Goal: Task Accomplishment & Management: Use online tool/utility

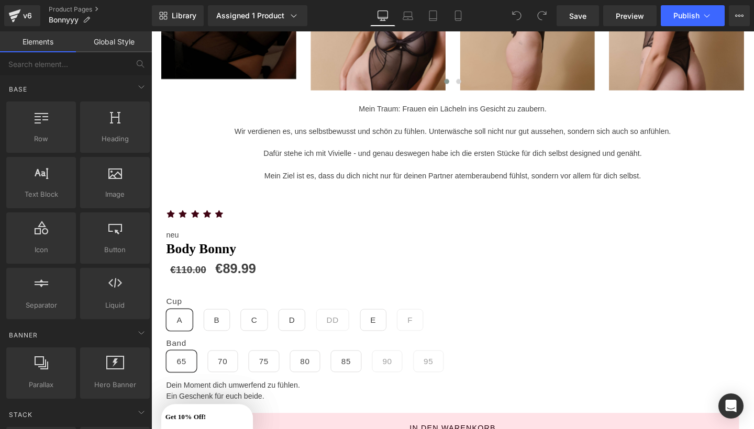
scroll to position [338, 0]
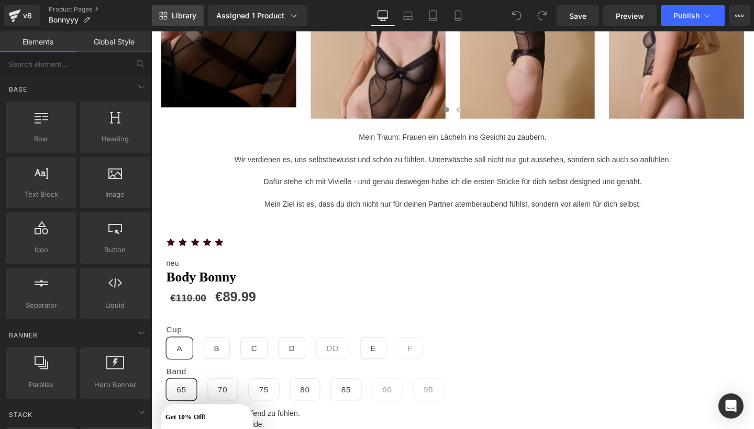
click at [185, 15] on span "Library" at bounding box center [184, 15] width 25 height 9
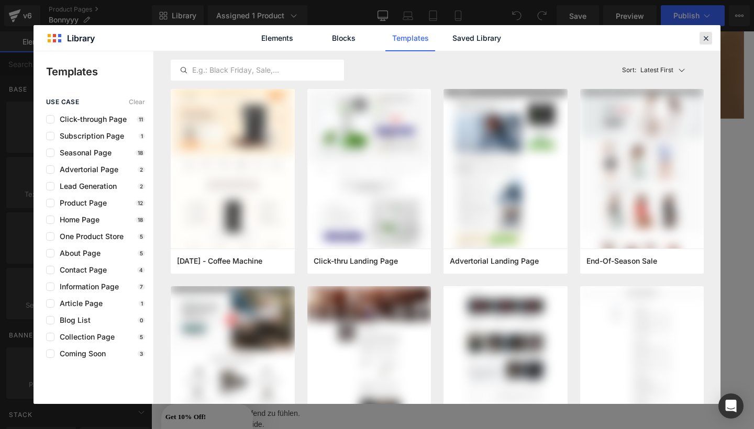
drag, startPoint x: 704, startPoint y: 37, endPoint x: 582, endPoint y: 6, distance: 126.3
click at [704, 37] on icon at bounding box center [705, 37] width 9 height 9
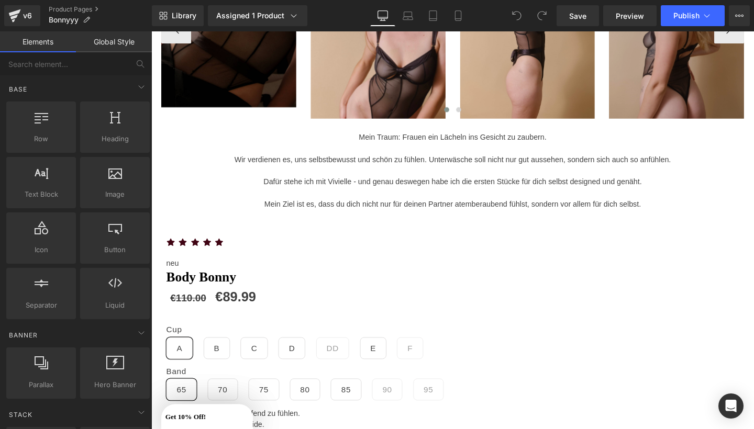
click at [733, 38] on img at bounding box center [703, 29] width 142 height 189
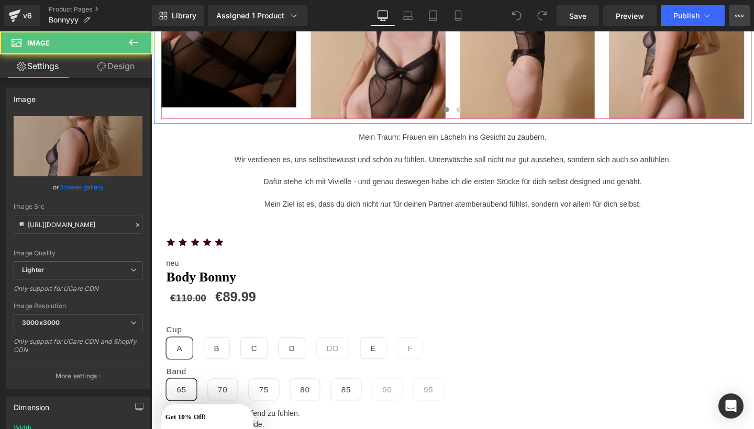
click at [745, 18] on button "View Live Page View with current Template Save Template to Library Schedule Pub…" at bounding box center [738, 15] width 21 height 21
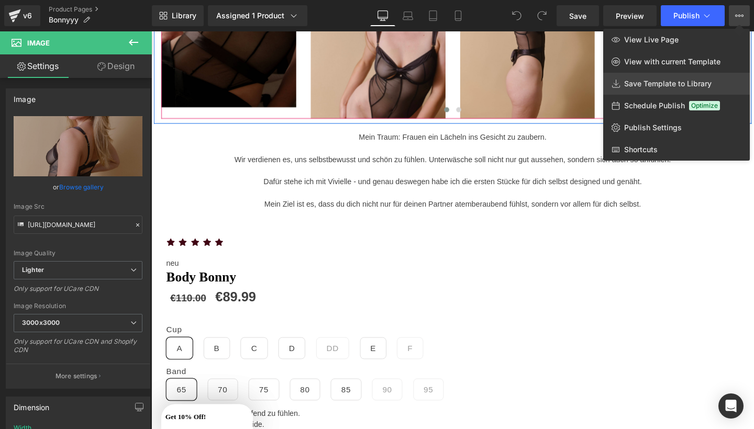
click at [648, 74] on link "Save Template to Library" at bounding box center [676, 84] width 147 height 22
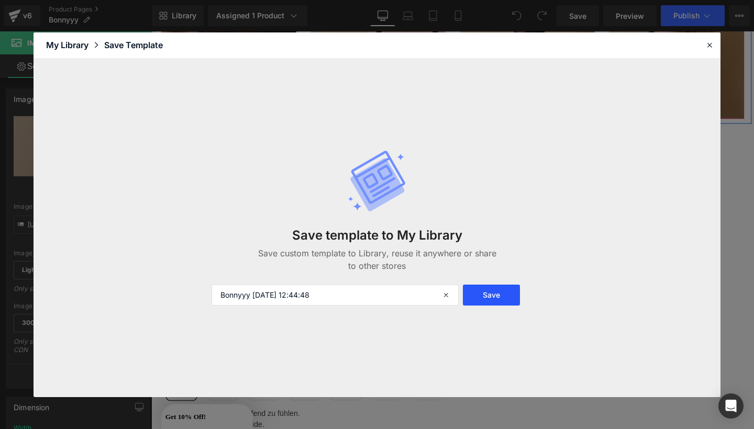
click at [498, 297] on button "Save" at bounding box center [491, 295] width 57 height 21
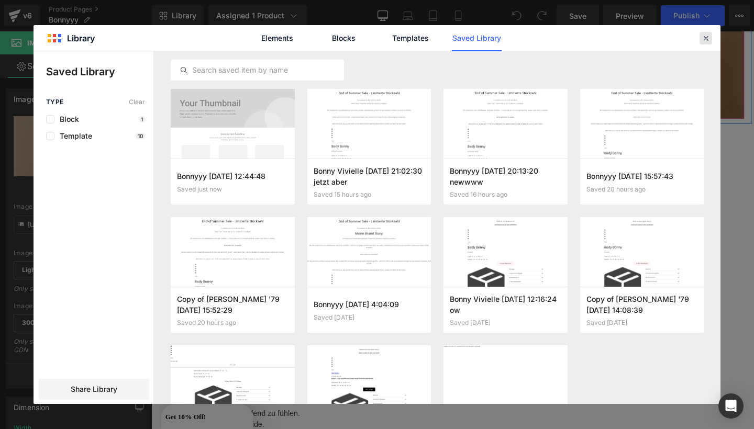
click at [707, 38] on icon at bounding box center [705, 37] width 9 height 9
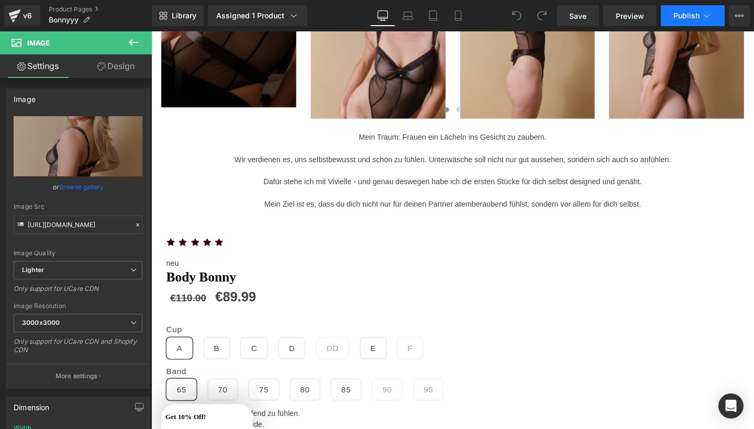
click at [687, 17] on span "Publish" at bounding box center [686, 16] width 26 height 8
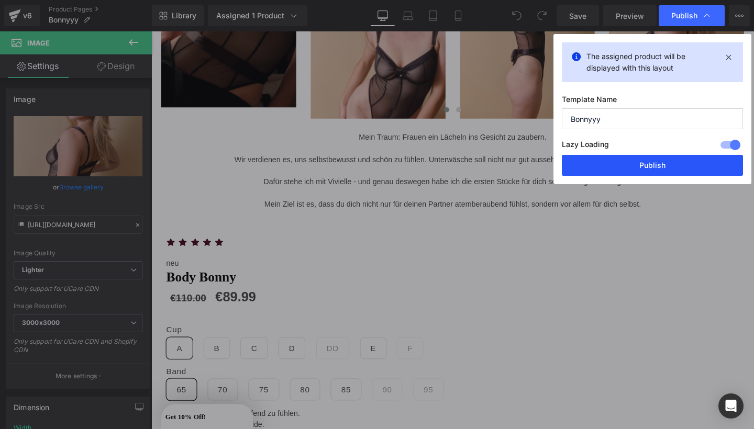
click at [621, 166] on button "Publish" at bounding box center [651, 165] width 181 height 21
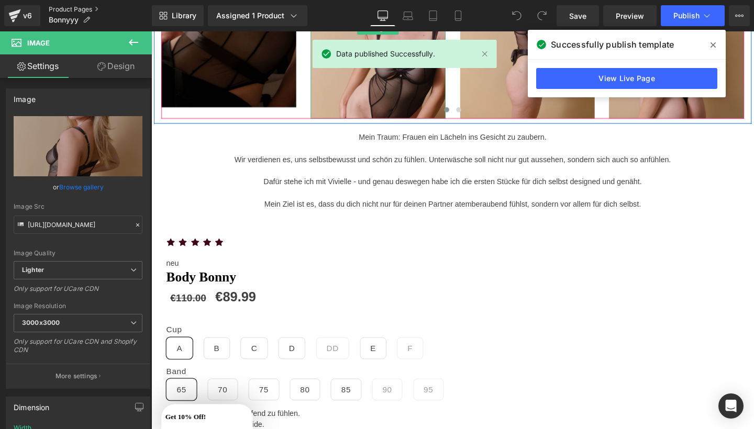
click at [82, 12] on link "Product Pages" at bounding box center [100, 9] width 103 height 8
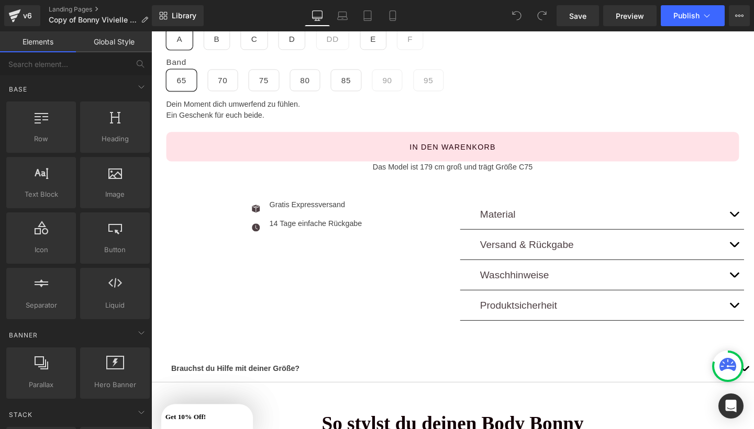
scroll to position [676, 0]
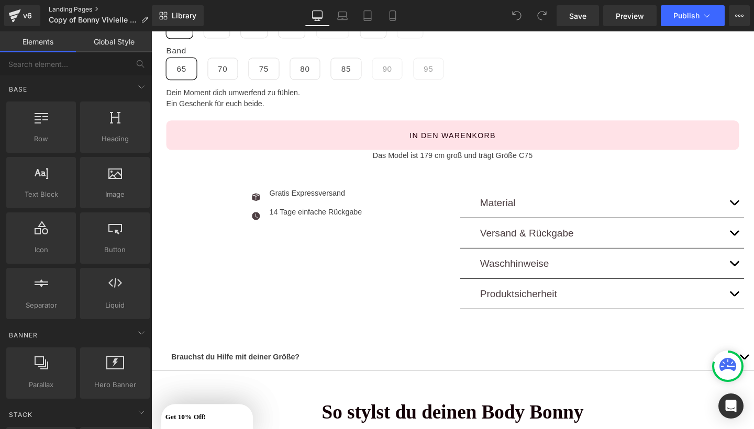
click at [80, 9] on link "Landing Pages" at bounding box center [103, 9] width 108 height 8
